Goal: Navigation & Orientation: Understand site structure

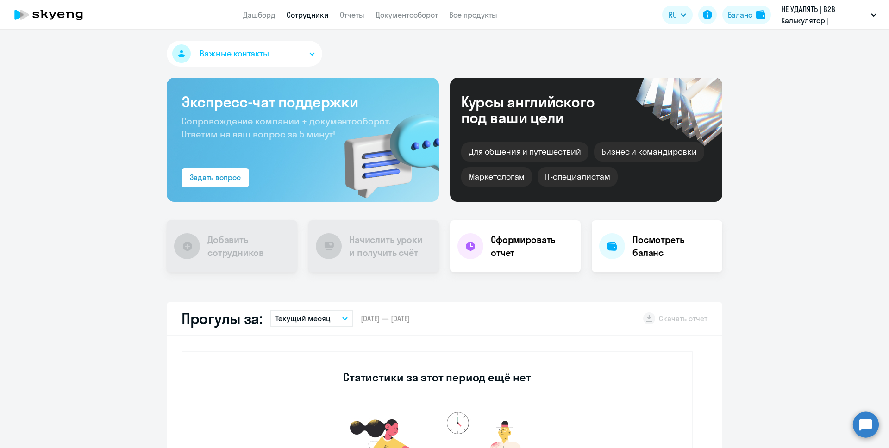
click at [289, 13] on link "Сотрудники" at bounding box center [308, 14] width 42 height 9
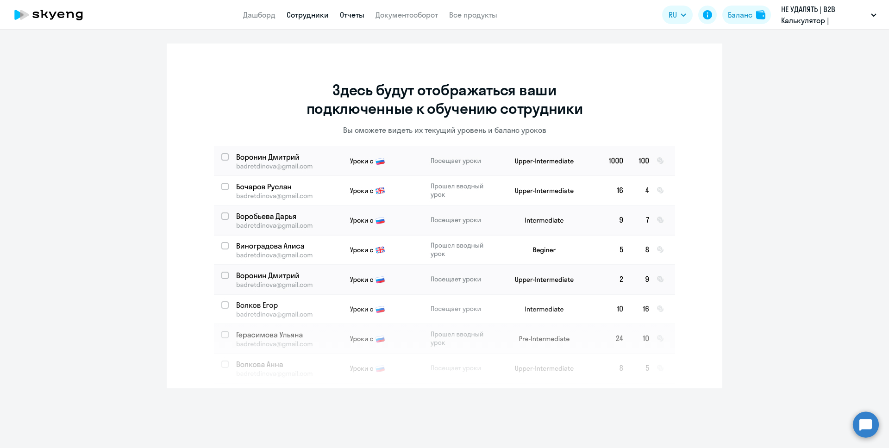
click at [349, 15] on link "Отчеты" at bounding box center [352, 14] width 25 height 9
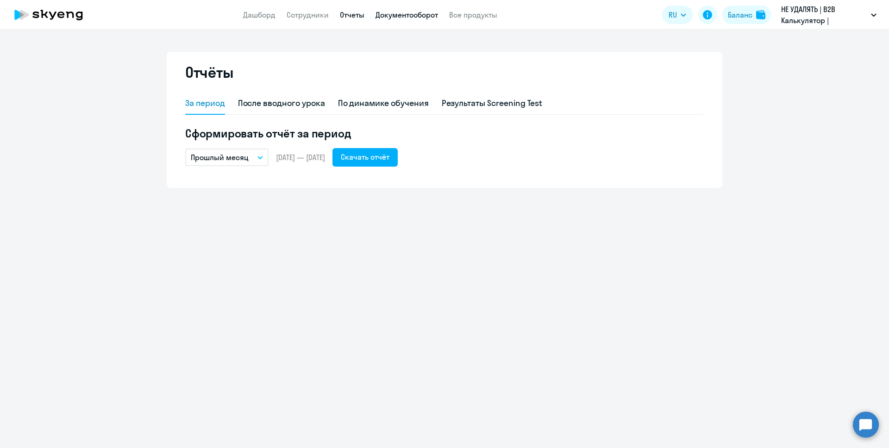
click at [394, 13] on link "Документооборот" at bounding box center [407, 14] width 63 height 9
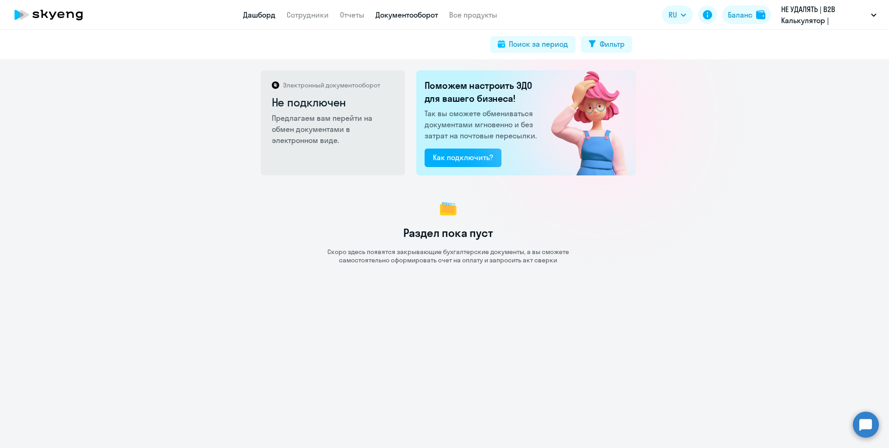
click at [264, 14] on link "Дашборд" at bounding box center [259, 14] width 32 height 9
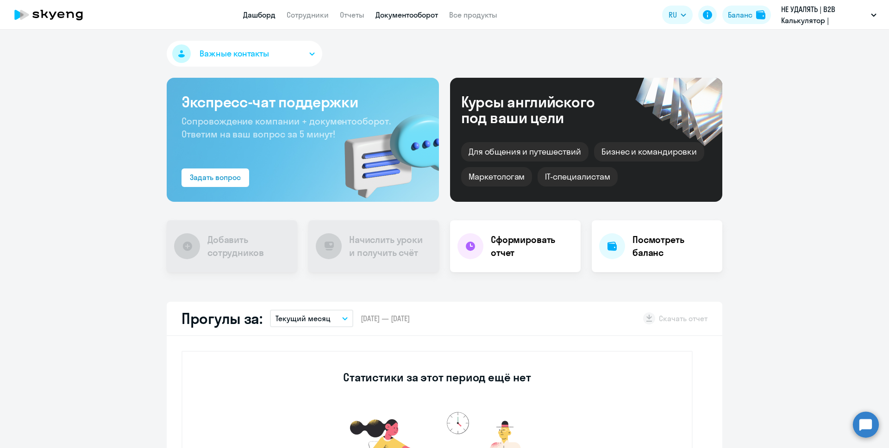
click at [398, 15] on link "Документооборот" at bounding box center [407, 14] width 63 height 9
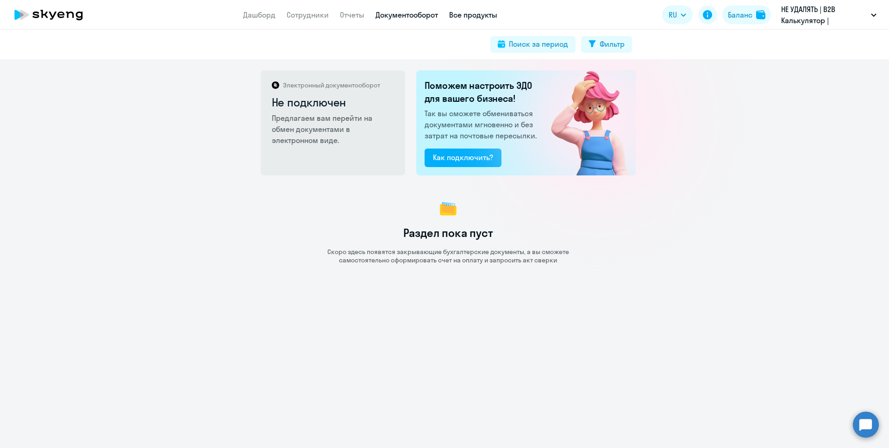
click at [459, 14] on link "Все продукты" at bounding box center [473, 14] width 48 height 9
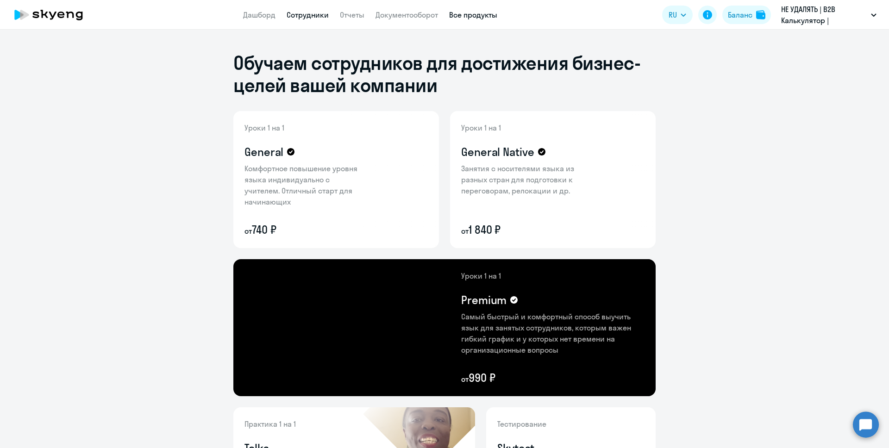
click at [303, 19] on link "Сотрудники" at bounding box center [308, 14] width 42 height 9
